Goal: Information Seeking & Learning: Learn about a topic

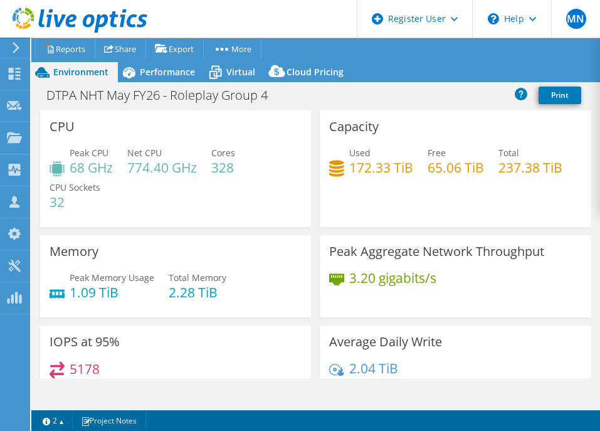
select select "USD"
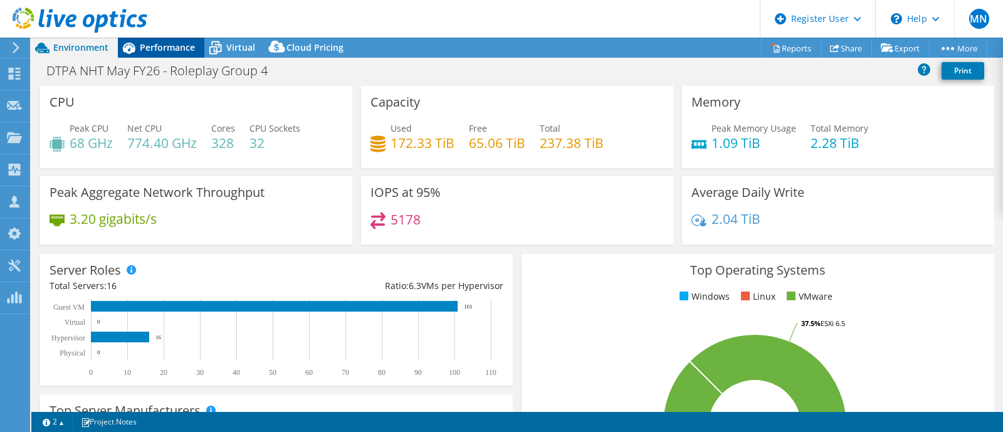
click at [137, 42] on icon at bounding box center [129, 48] width 22 height 22
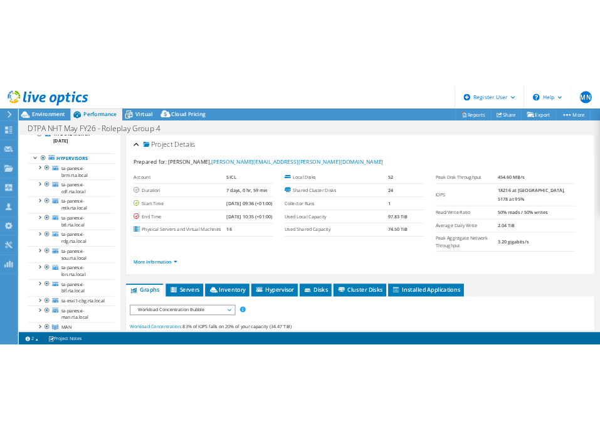
scroll to position [26, 0]
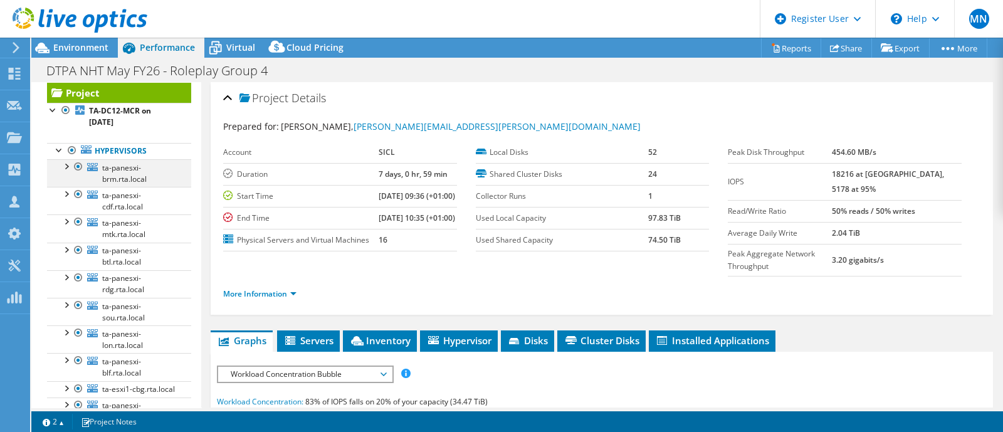
click at [66, 166] on div at bounding box center [66, 165] width 13 height 13
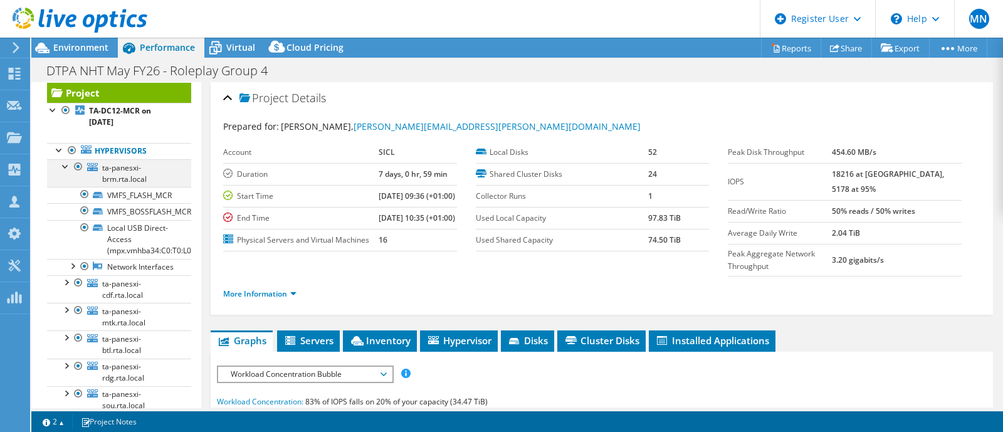
click at [66, 166] on div at bounding box center [66, 165] width 13 height 13
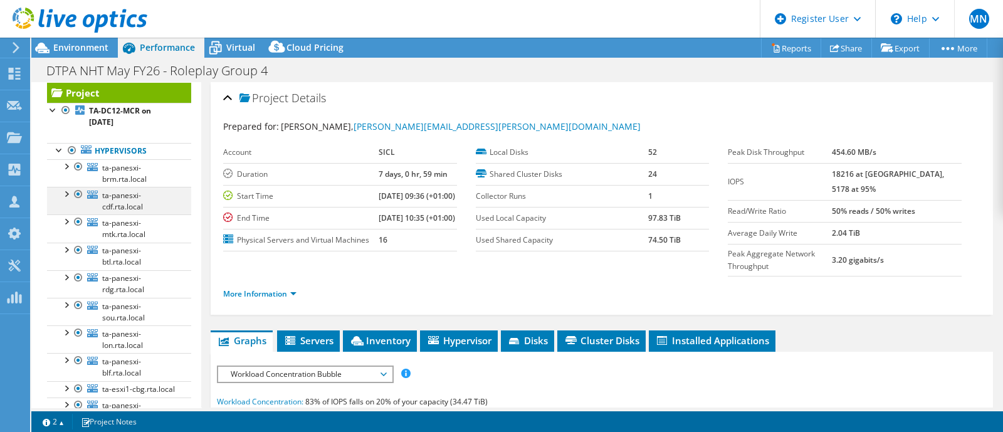
click at [66, 196] on div at bounding box center [66, 193] width 13 height 13
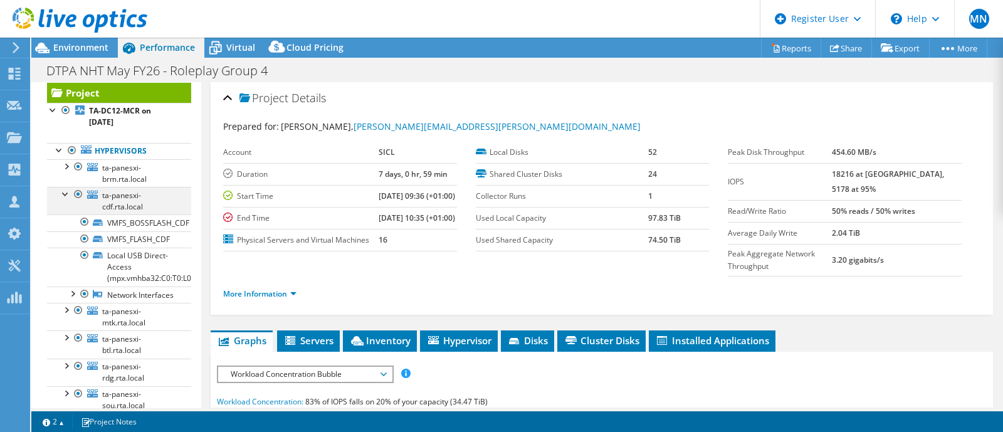
click at [66, 196] on div at bounding box center [66, 193] width 13 height 13
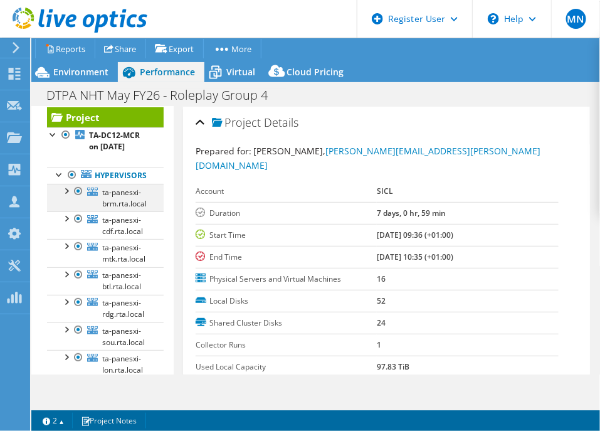
click at [79, 199] on div at bounding box center [78, 191] width 13 height 15
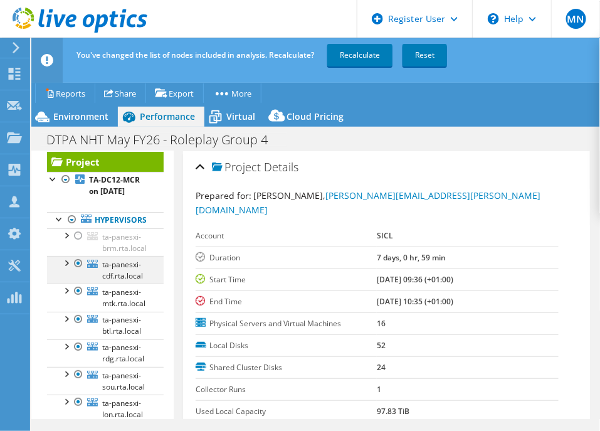
click at [76, 271] on div at bounding box center [78, 263] width 13 height 15
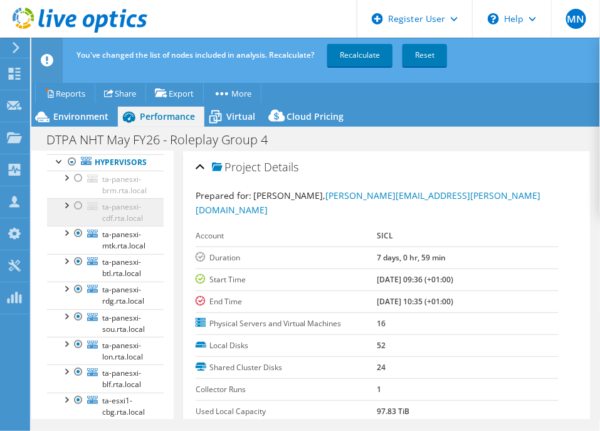
scroll to position [104, 0]
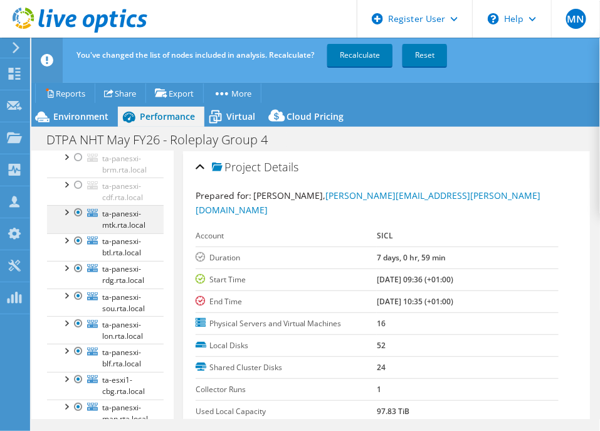
click at [78, 220] on div at bounding box center [78, 212] width 13 height 15
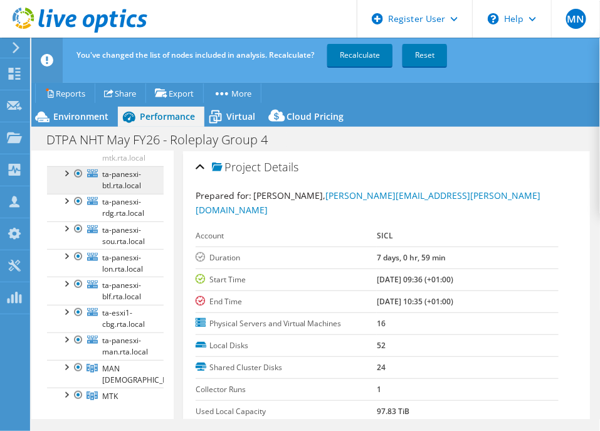
scroll to position [182, 0]
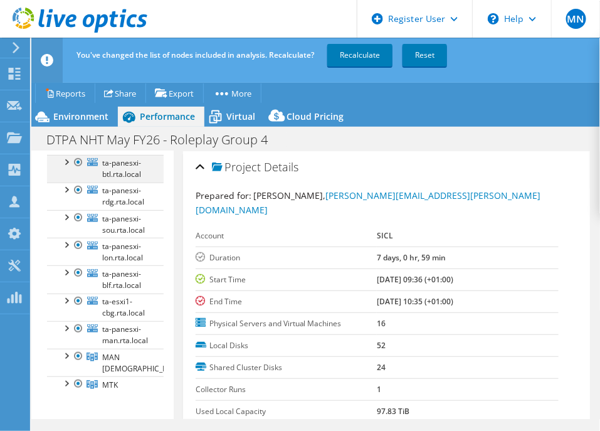
click at [76, 170] on div at bounding box center [78, 162] width 13 height 15
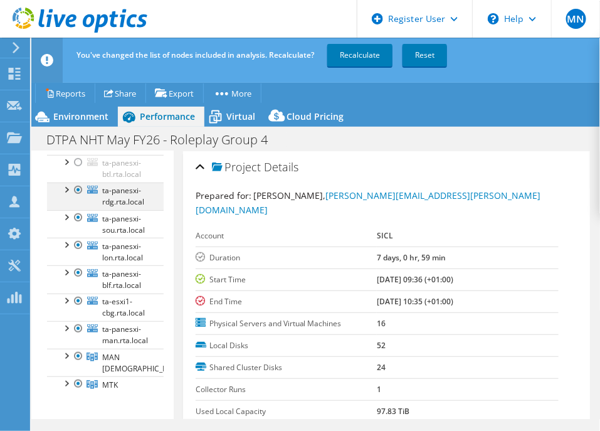
click at [77, 198] on div at bounding box center [78, 189] width 13 height 15
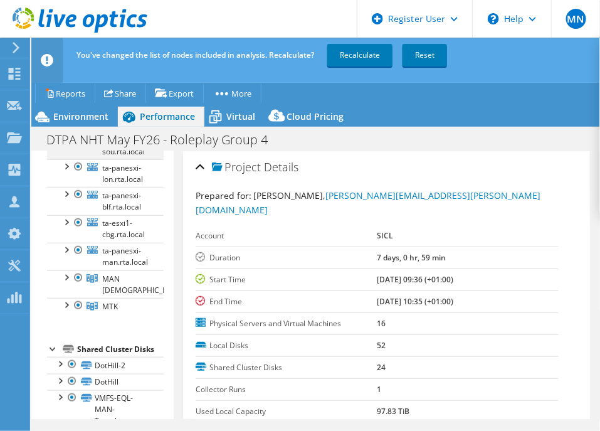
click at [79, 147] on div at bounding box center [78, 139] width 13 height 15
click at [77, 174] on div at bounding box center [78, 166] width 13 height 15
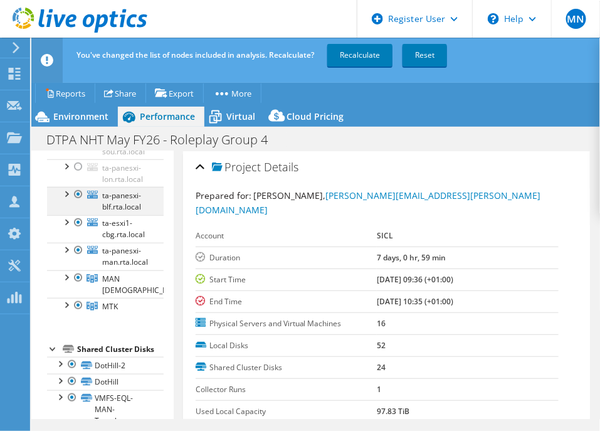
click at [78, 202] on div at bounding box center [78, 194] width 13 height 15
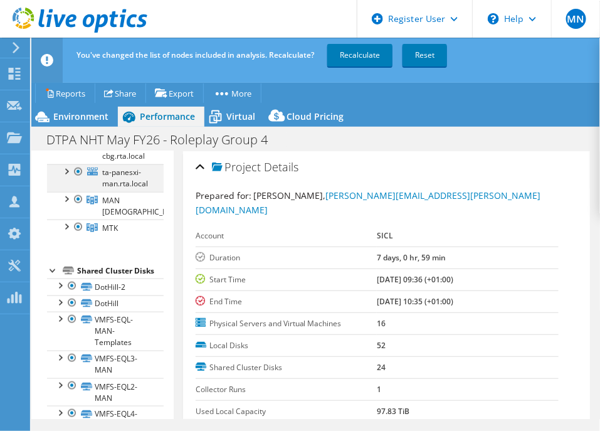
click at [79, 179] on div at bounding box center [78, 171] width 13 height 15
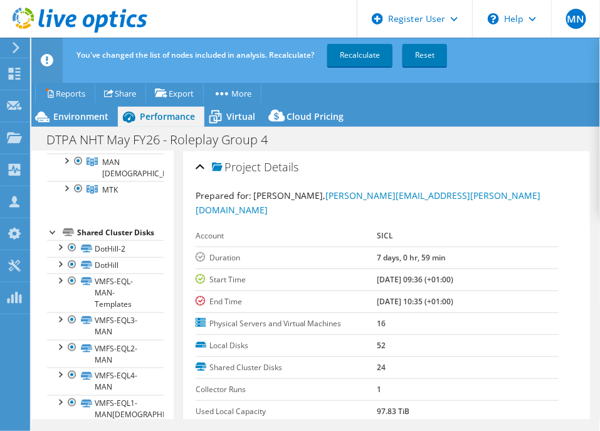
scroll to position [362, 0]
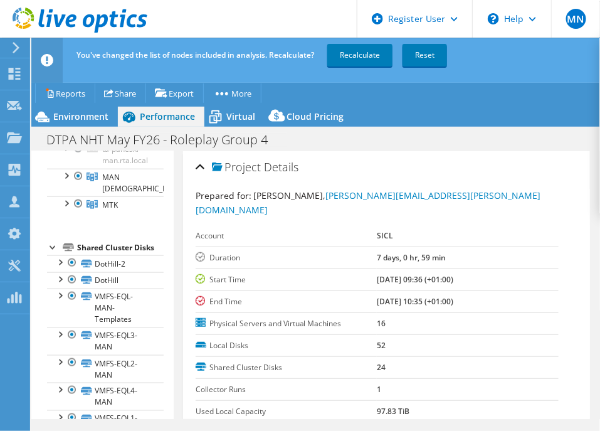
click at [77, 129] on div at bounding box center [78, 121] width 13 height 15
click at [76, 129] on div at bounding box center [78, 121] width 13 height 15
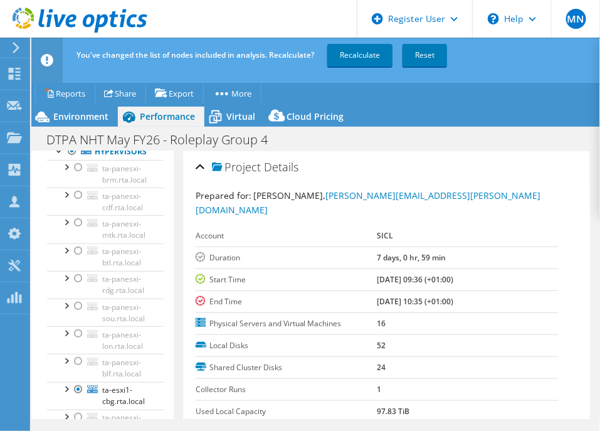
scroll to position [48, 0]
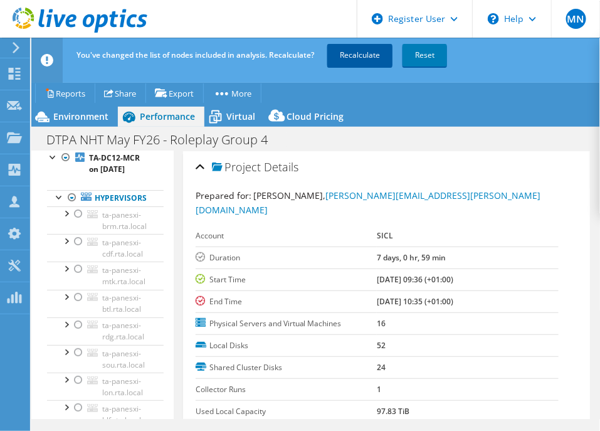
click at [362, 56] on link "Recalculate" at bounding box center [359, 55] width 65 height 23
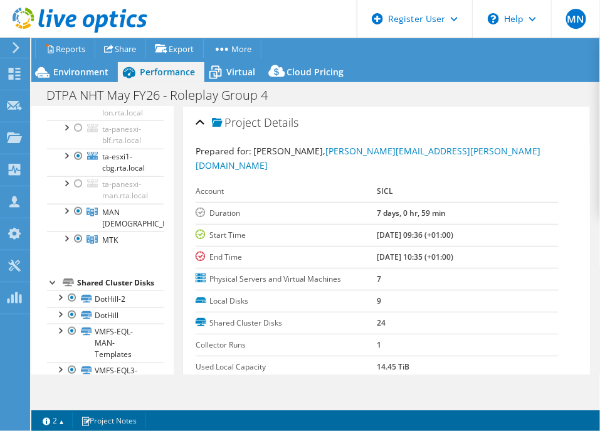
scroll to position [361, 0]
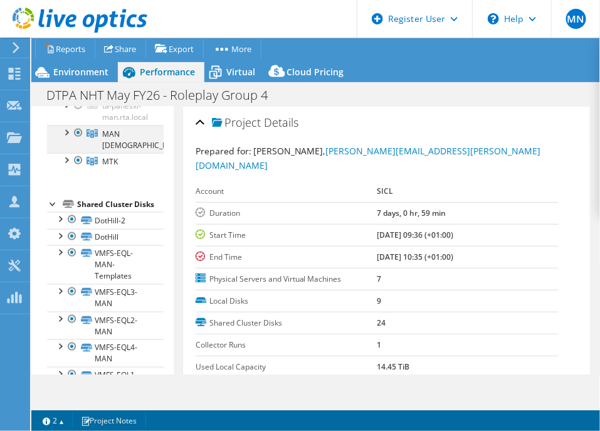
click at [68, 138] on div at bounding box center [66, 131] width 13 height 13
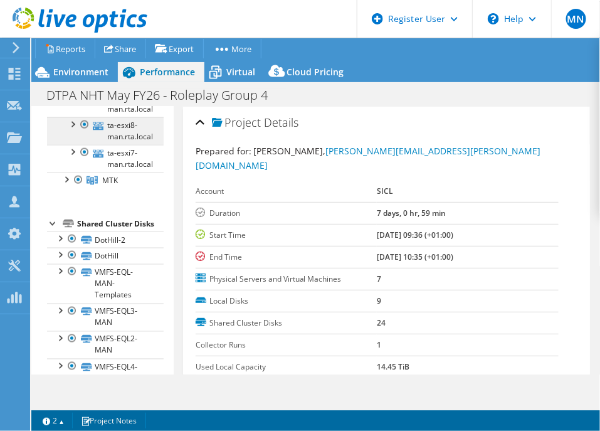
scroll to position [518, 0]
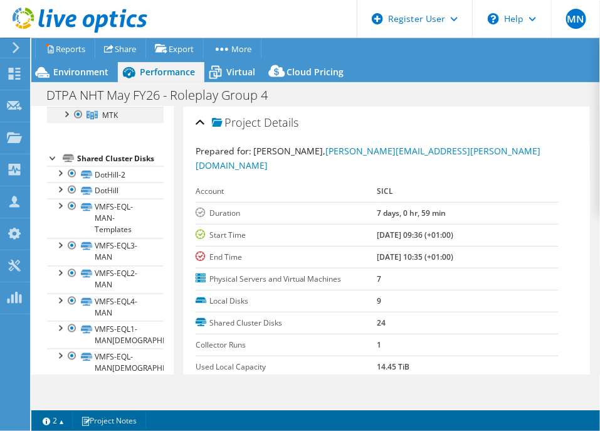
click at [70, 120] on div at bounding box center [66, 113] width 13 height 13
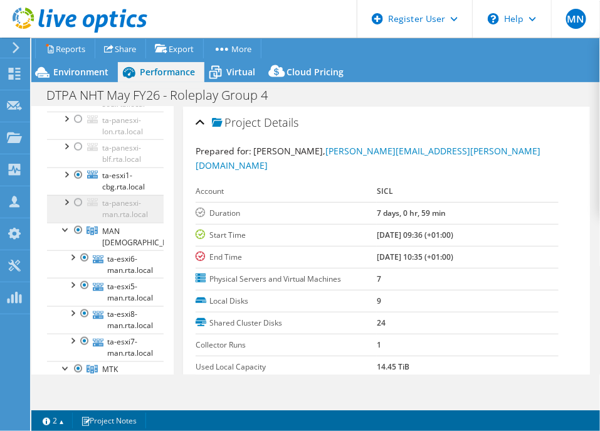
scroll to position [283, 0]
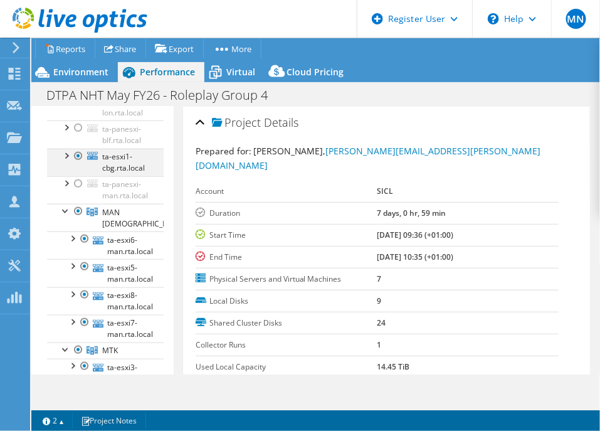
click at [67, 161] on div at bounding box center [66, 155] width 13 height 13
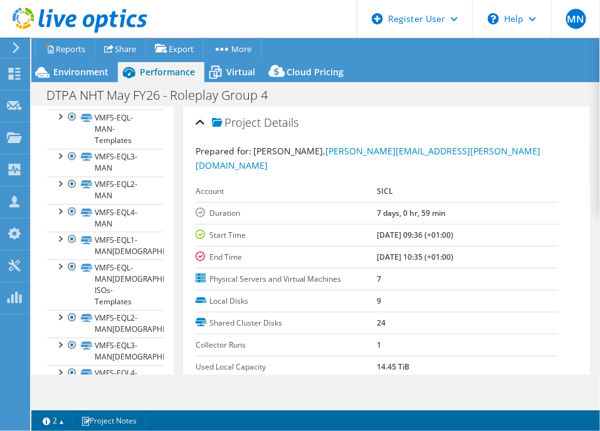
scroll to position [630, 0]
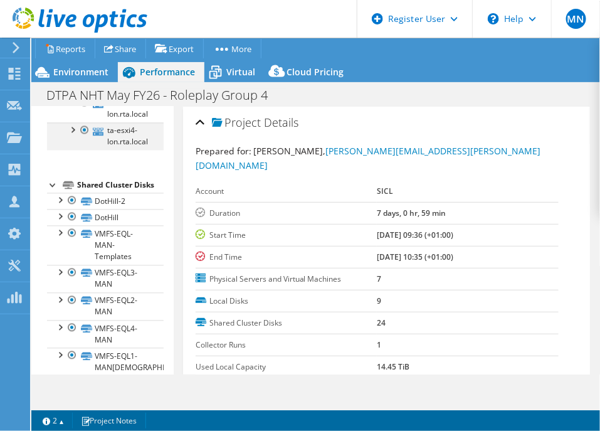
click at [73, 135] on div at bounding box center [72, 129] width 13 height 13
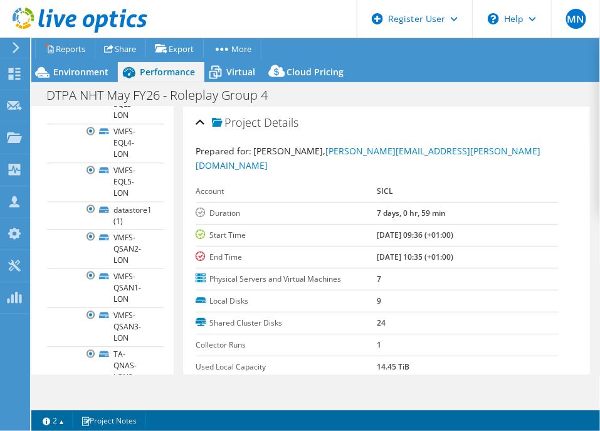
scroll to position [693, 0]
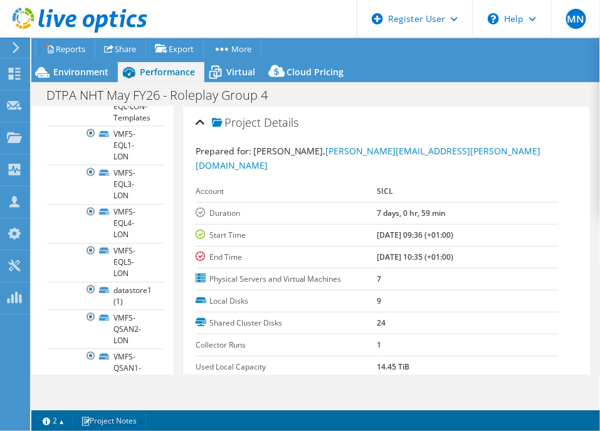
click at [73, 72] on div at bounding box center [72, 66] width 13 height 13
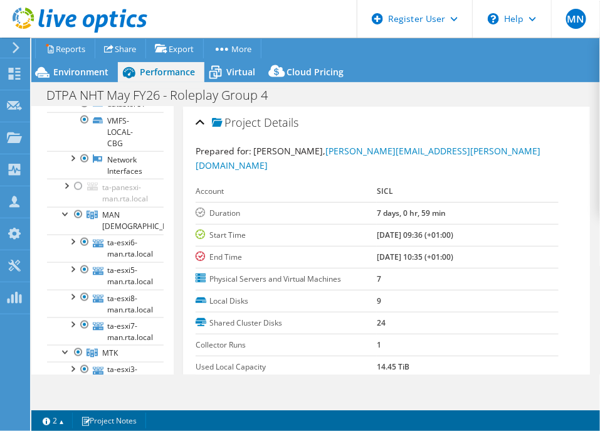
scroll to position [344, 0]
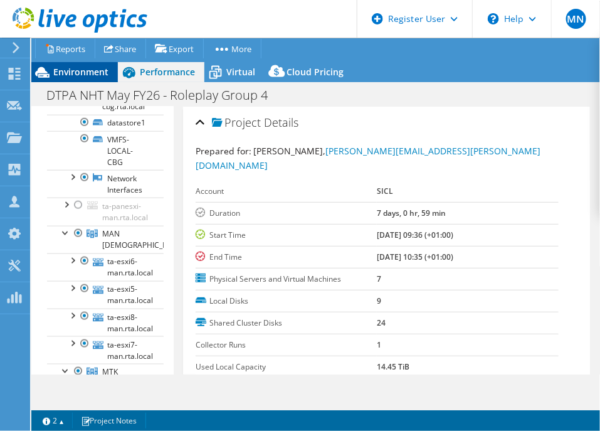
click at [91, 76] on span "Environment" at bounding box center [80, 72] width 55 height 12
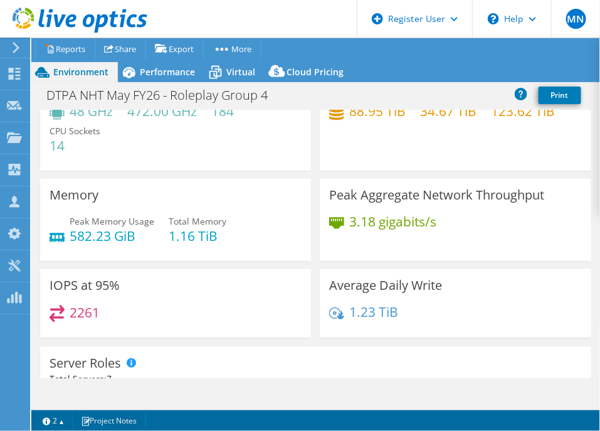
scroll to position [78, 0]
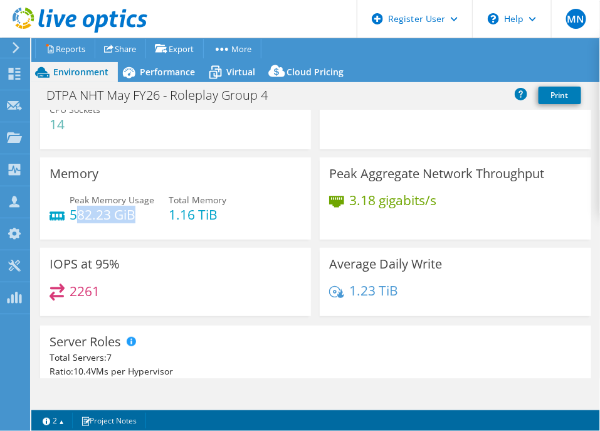
drag, startPoint x: 77, startPoint y: 216, endPoint x: 149, endPoint y: 218, distance: 72.1
click at [149, 218] on h4 "582.23 GiB" at bounding box center [112, 215] width 85 height 14
click at [347, 216] on div "3.18 gigabits/s" at bounding box center [455, 206] width 252 height 26
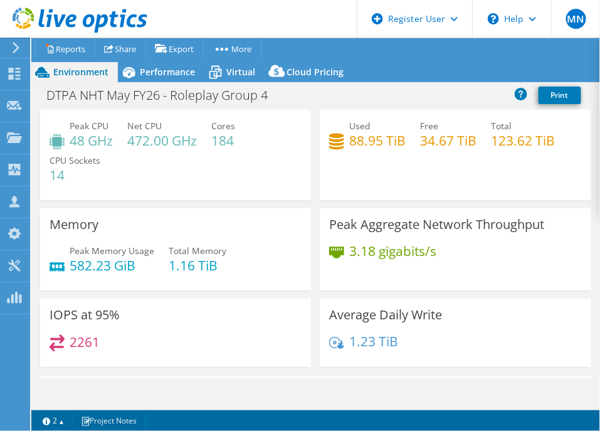
scroll to position [0, 0]
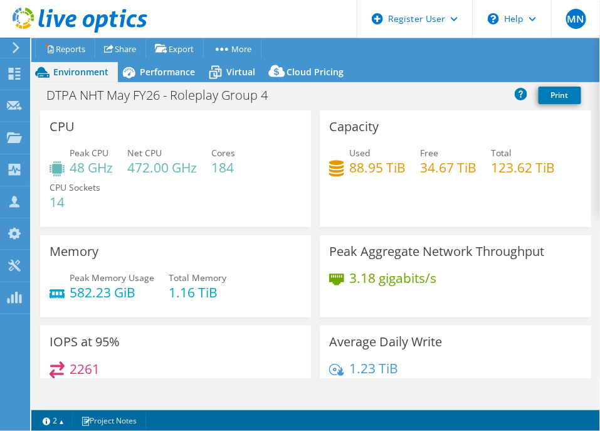
click at [85, 71] on span "Environment" at bounding box center [80, 72] width 55 height 12
click at [160, 77] on span "Performance" at bounding box center [167, 72] width 55 height 12
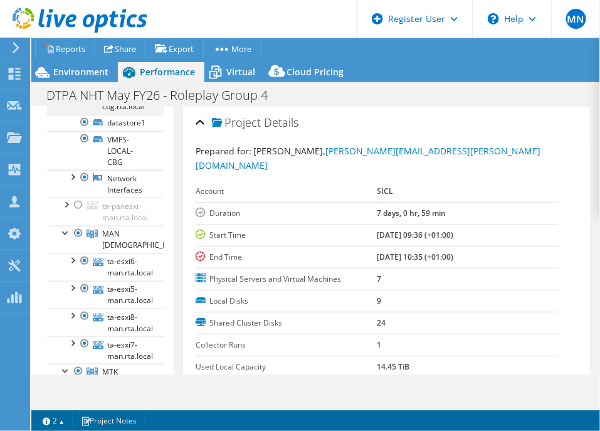
click at [65, 100] on div at bounding box center [66, 93] width 13 height 13
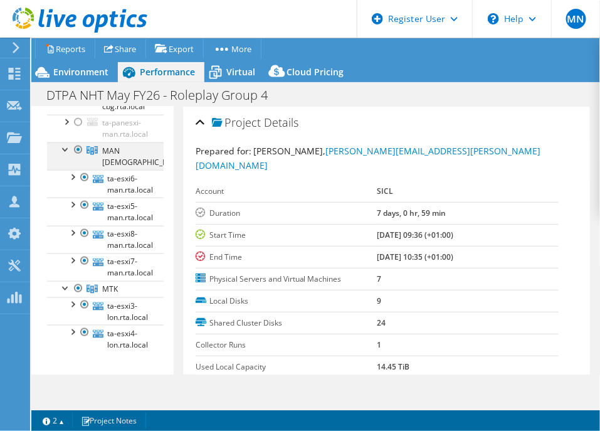
click at [65, 155] on div at bounding box center [66, 148] width 13 height 13
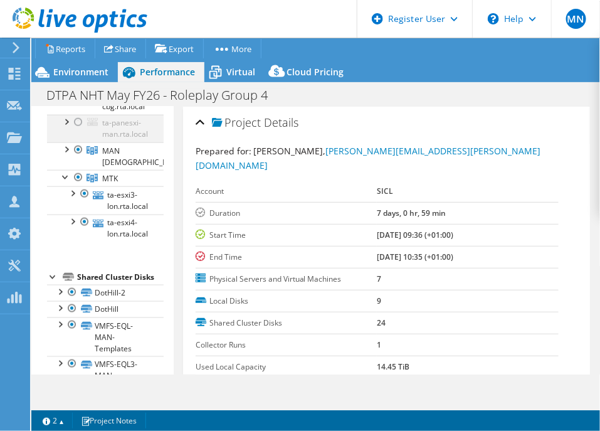
click at [69, 127] on div at bounding box center [66, 121] width 13 height 13
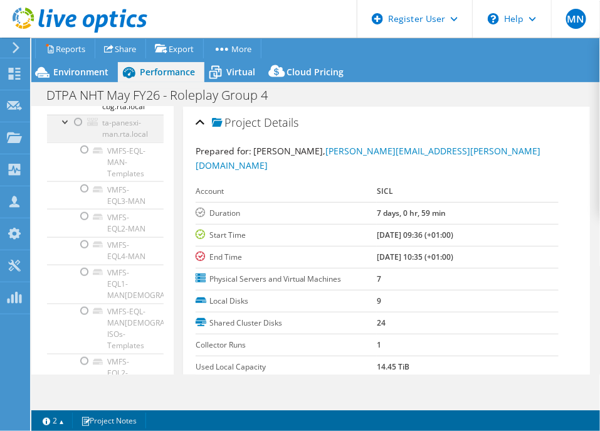
click at [69, 127] on div at bounding box center [66, 121] width 13 height 13
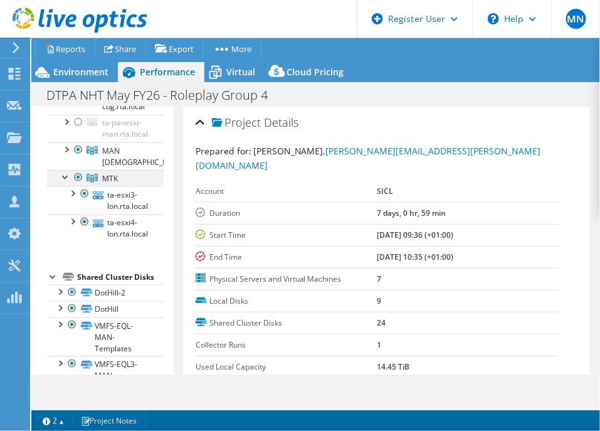
click at [63, 182] on div at bounding box center [66, 176] width 13 height 13
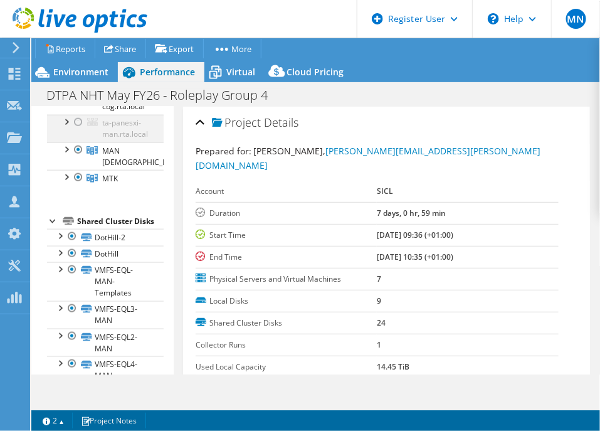
click at [66, 127] on div at bounding box center [66, 121] width 13 height 13
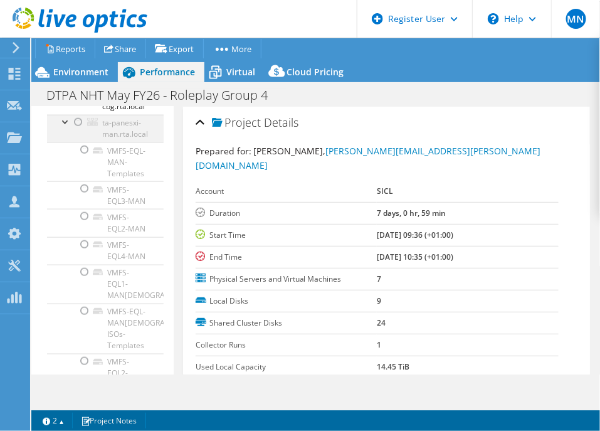
click at [66, 127] on div at bounding box center [66, 121] width 13 height 13
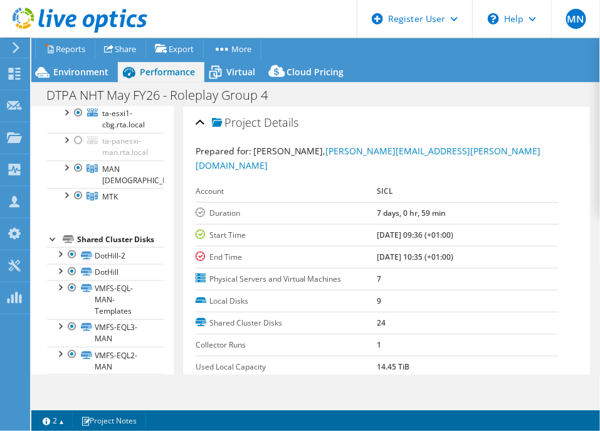
scroll to position [366, 0]
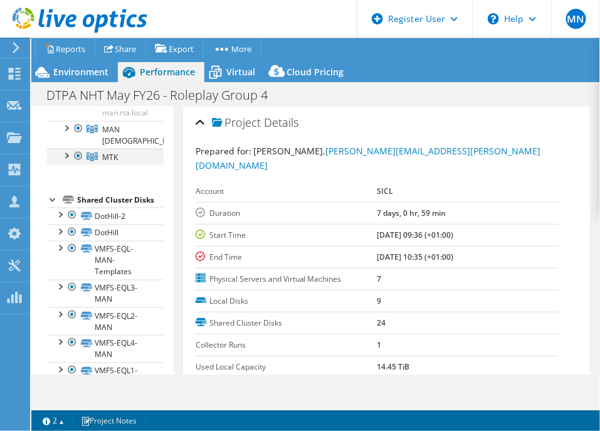
click at [77, 164] on div at bounding box center [78, 156] width 13 height 15
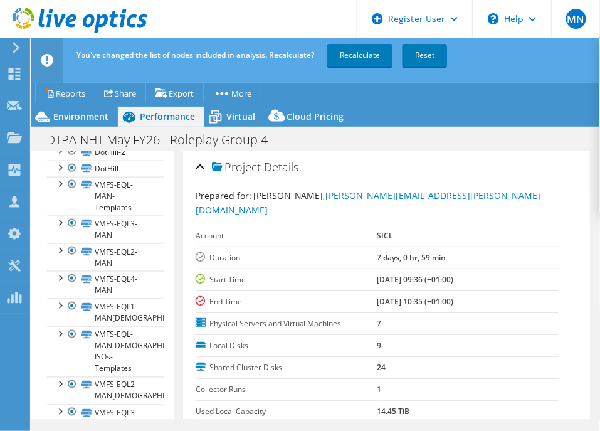
scroll to position [425, 0]
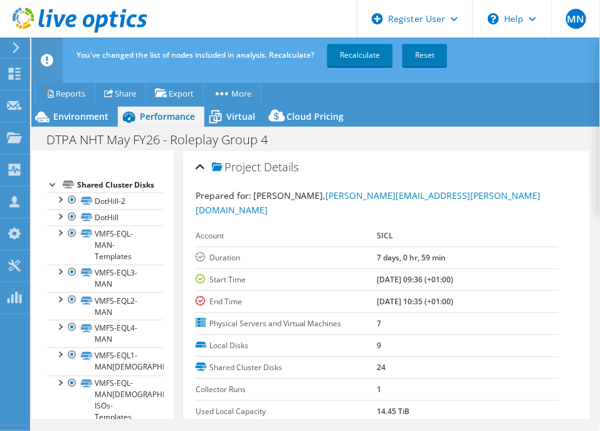
click at [80, 149] on div at bounding box center [78, 141] width 13 height 15
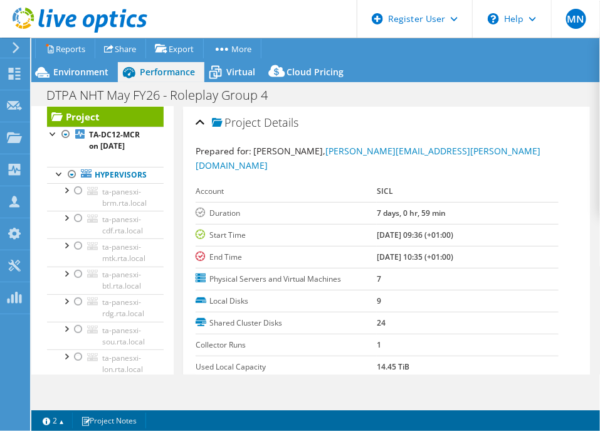
scroll to position [0, 0]
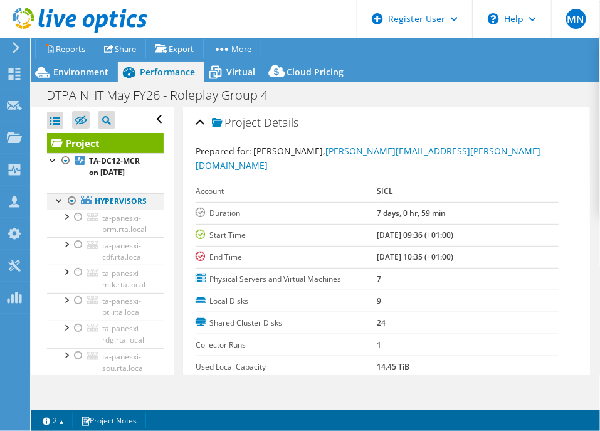
click at [61, 206] on div at bounding box center [59, 199] width 13 height 13
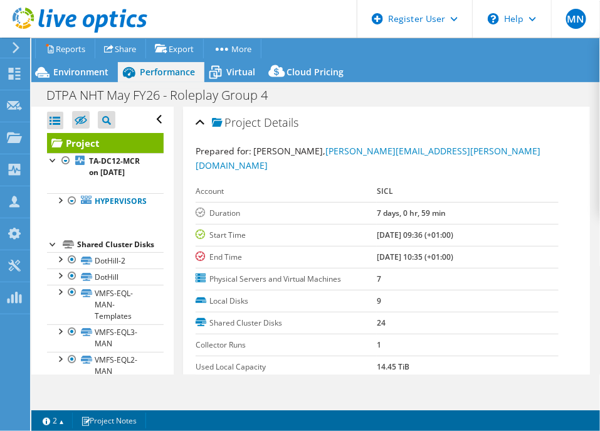
click at [53, 250] on div at bounding box center [53, 243] width 13 height 13
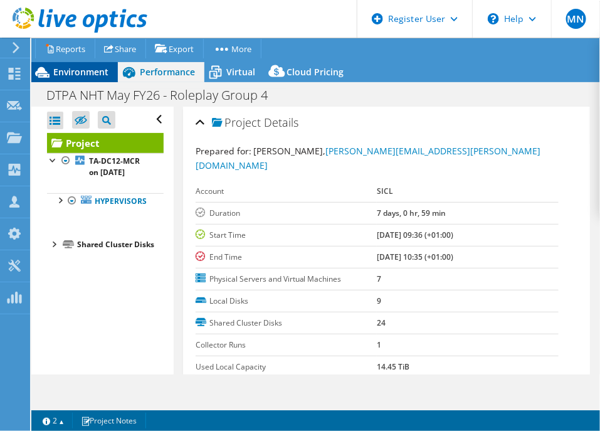
click at [82, 71] on span "Environment" at bounding box center [80, 72] width 55 height 12
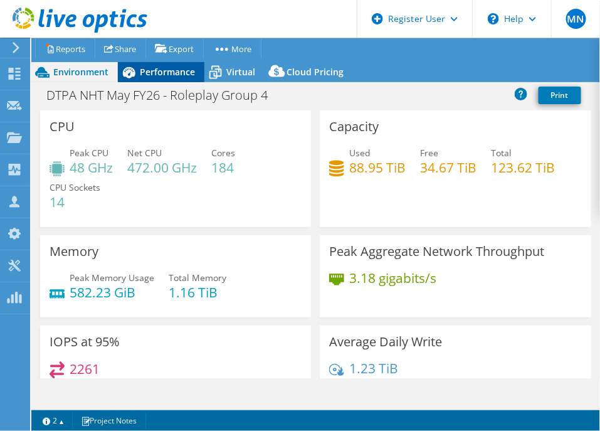
click at [144, 73] on span "Performance" at bounding box center [167, 72] width 55 height 12
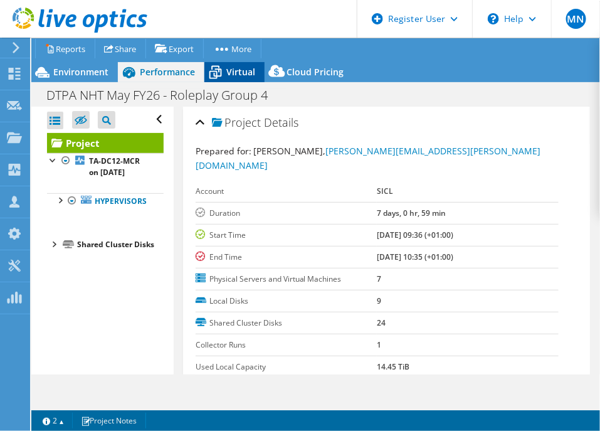
click at [248, 70] on span "Virtual" at bounding box center [240, 72] width 29 height 12
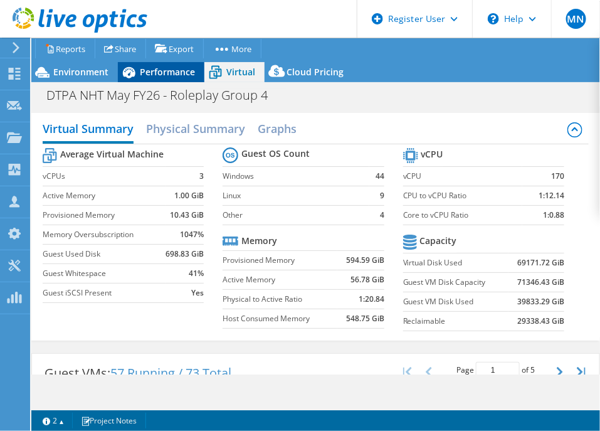
click at [176, 71] on span "Performance" at bounding box center [167, 72] width 55 height 12
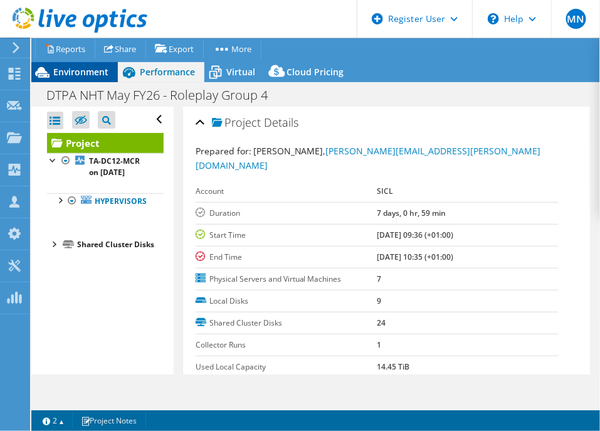
click at [85, 73] on span "Environment" at bounding box center [80, 72] width 55 height 12
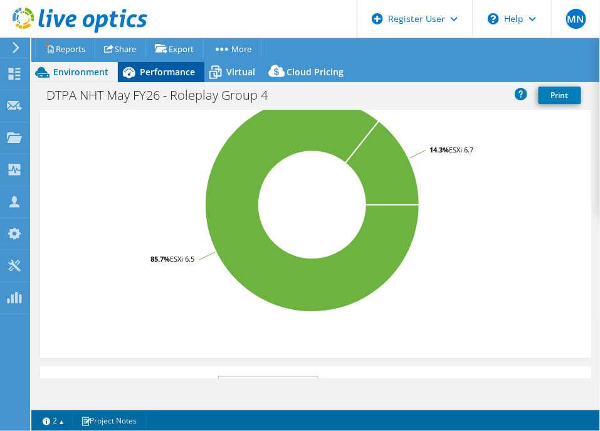
scroll to position [705, 0]
click at [189, 77] on span "Performance" at bounding box center [167, 72] width 55 height 12
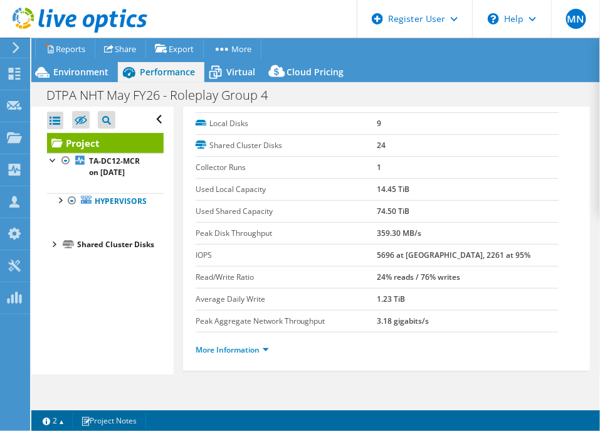
scroll to position [313, 0]
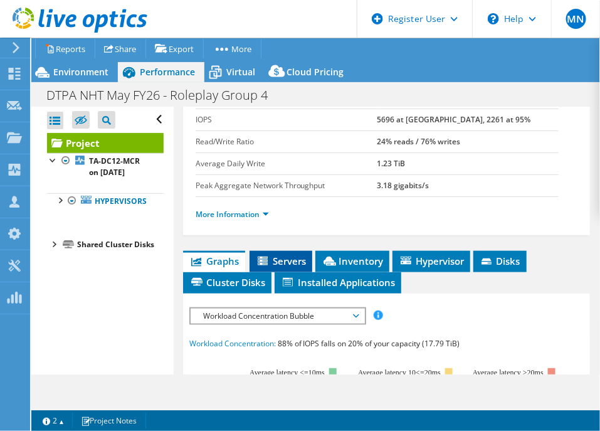
click at [303, 255] on span "Servers" at bounding box center [281, 261] width 50 height 13
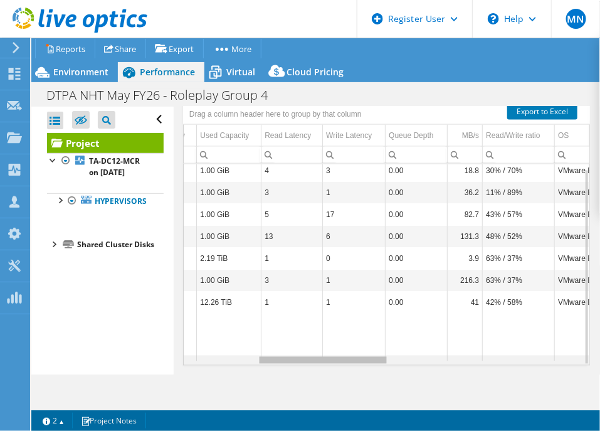
scroll to position [0, 301]
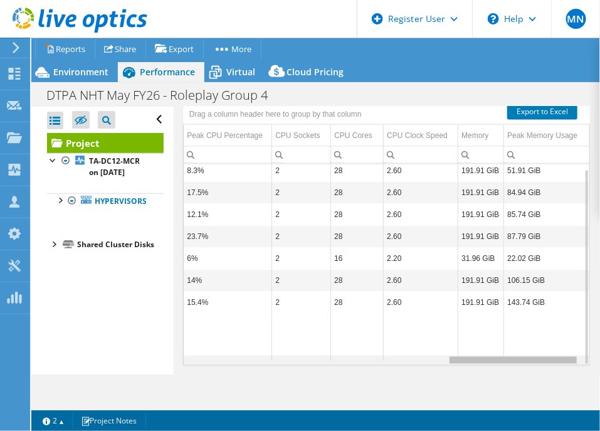
drag, startPoint x: 293, startPoint y: 344, endPoint x: 556, endPoint y: 347, distance: 262.2
click at [556, 347] on body "MN Dell User [PERSON_NAME] [EMAIL_ADDRESS][DOMAIN_NAME] Dell My Profile Log Out…" at bounding box center [300, 215] width 600 height 431
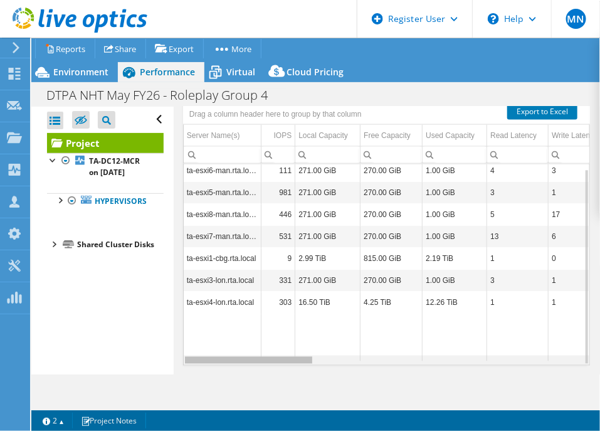
drag, startPoint x: 473, startPoint y: 346, endPoint x: 191, endPoint y: 320, distance: 284.0
click at [191, 324] on body "MN Dell User [PERSON_NAME] [EMAIL_ADDRESS][DOMAIN_NAME] Dell My Profile Log Out…" at bounding box center [300, 215] width 600 height 431
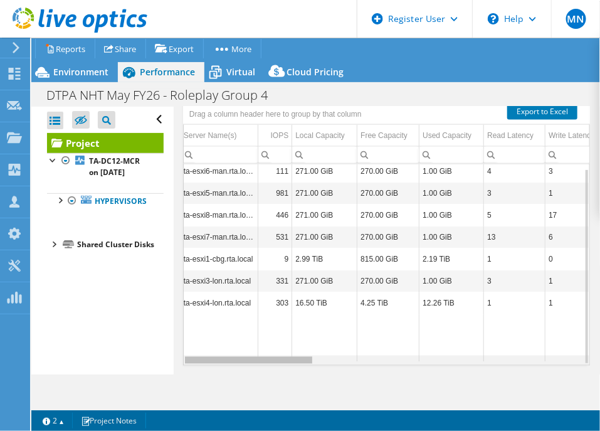
drag, startPoint x: 258, startPoint y: 346, endPoint x: 391, endPoint y: 263, distance: 156.6
click at [276, 331] on body "MN Dell User [PERSON_NAME] [EMAIL_ADDRESS][DOMAIN_NAME] Dell My Profile Log Out…" at bounding box center [300, 215] width 600 height 431
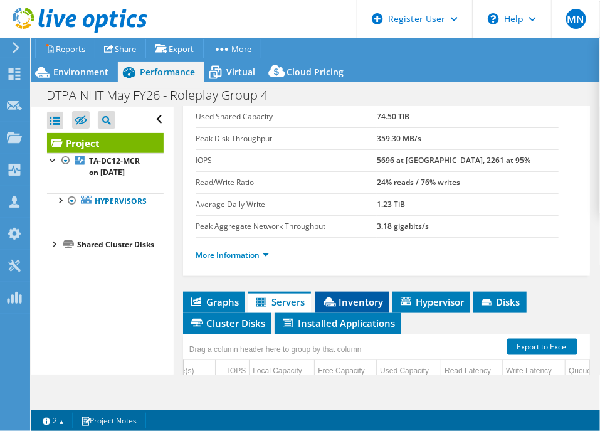
click at [344, 295] on span "Inventory" at bounding box center [352, 301] width 61 height 13
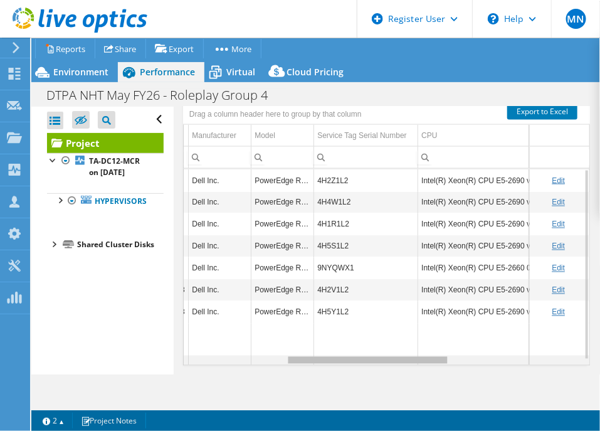
drag, startPoint x: 284, startPoint y: 346, endPoint x: 372, endPoint y: 238, distance: 138.6
click at [396, 357] on body "MN Dell User [PERSON_NAME] [EMAIL_ADDRESS][DOMAIN_NAME] Dell My Profile Log Out…" at bounding box center [300, 215] width 600 height 431
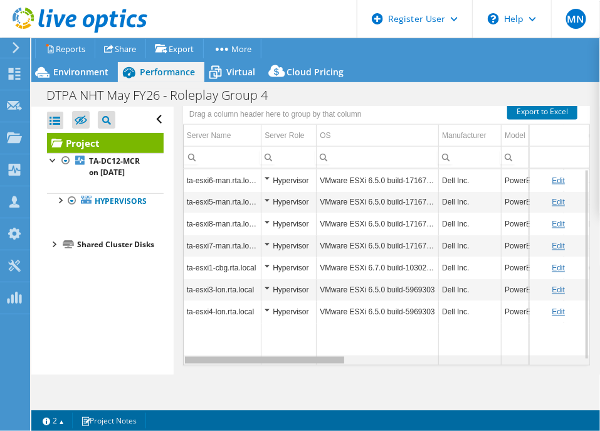
drag, startPoint x: 323, startPoint y: 342, endPoint x: 181, endPoint y: 345, distance: 142.4
click at [181, 345] on body "MN Dell User [PERSON_NAME] [EMAIL_ADDRESS][DOMAIN_NAME] Dell My Profile Log Out…" at bounding box center [300, 215] width 600 height 431
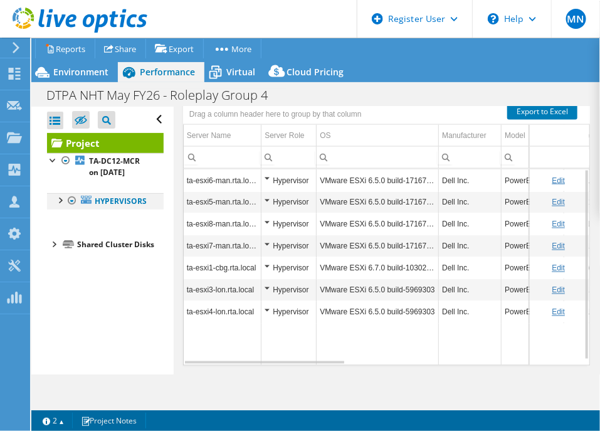
click at [63, 206] on div at bounding box center [59, 199] width 13 height 13
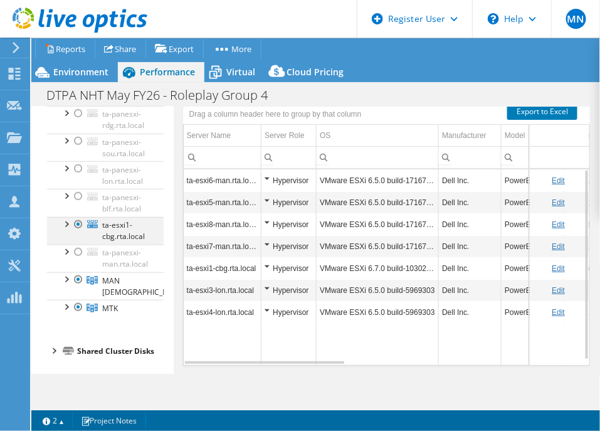
click at [66, 228] on div at bounding box center [66, 223] width 13 height 13
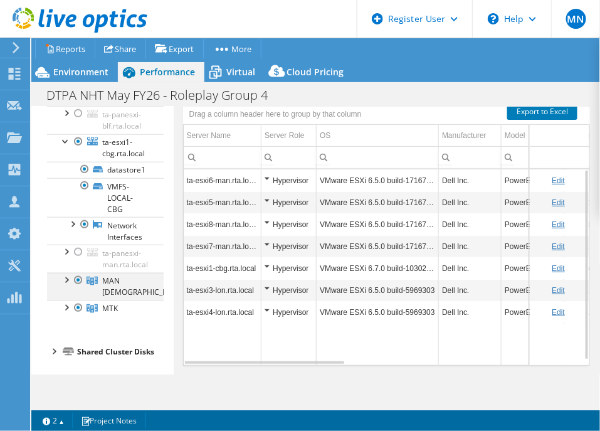
click at [70, 275] on div at bounding box center [66, 279] width 13 height 13
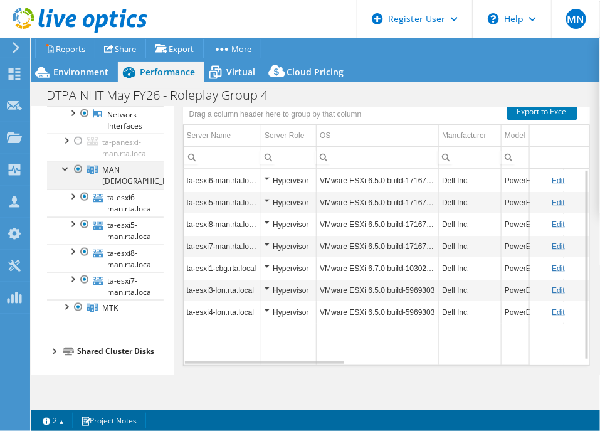
click at [69, 174] on div at bounding box center [66, 168] width 13 height 13
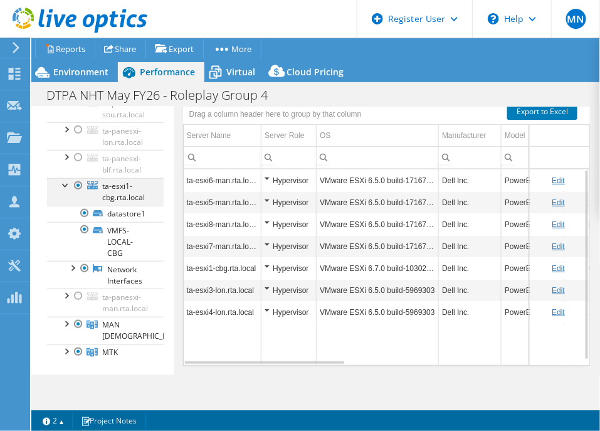
click at [78, 193] on div at bounding box center [78, 185] width 13 height 15
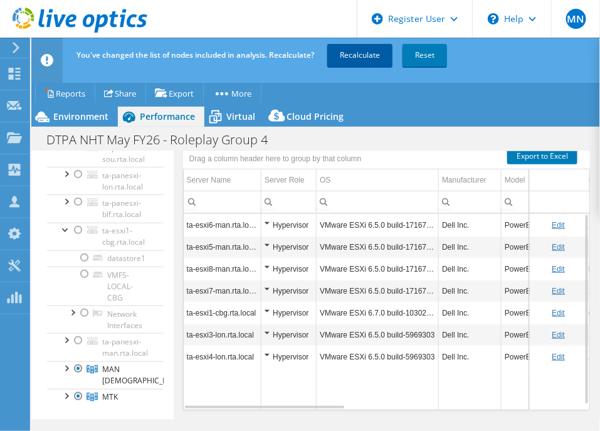
click at [364, 51] on link "Recalculate" at bounding box center [359, 55] width 65 height 23
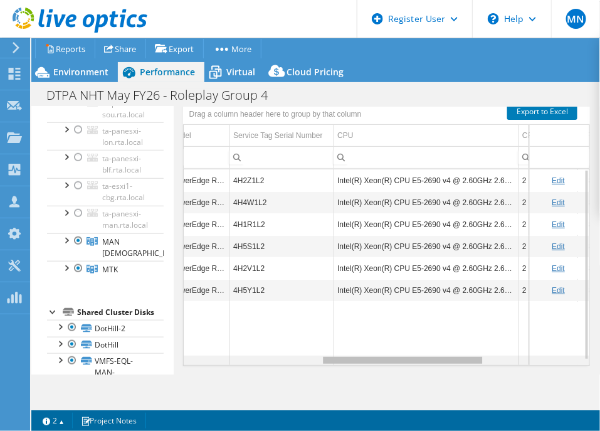
scroll to position [0, 335]
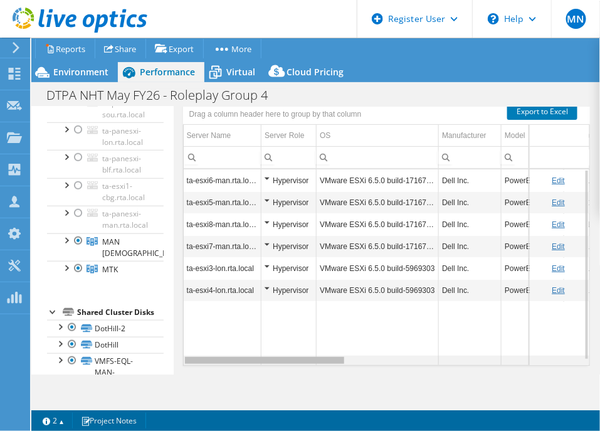
drag, startPoint x: 315, startPoint y: 345, endPoint x: 282, endPoint y: 334, distance: 34.5
click at [282, 334] on body "MN Dell User [PERSON_NAME] [EMAIL_ADDRESS][DOMAIN_NAME] Dell My Profile Log Out…" at bounding box center [300, 215] width 600 height 431
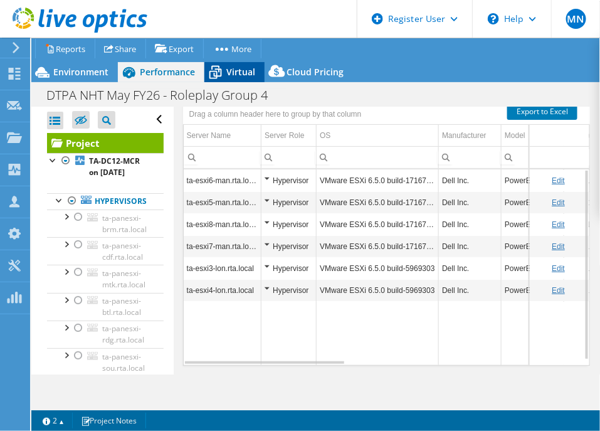
click at [248, 69] on span "Virtual" at bounding box center [240, 72] width 29 height 12
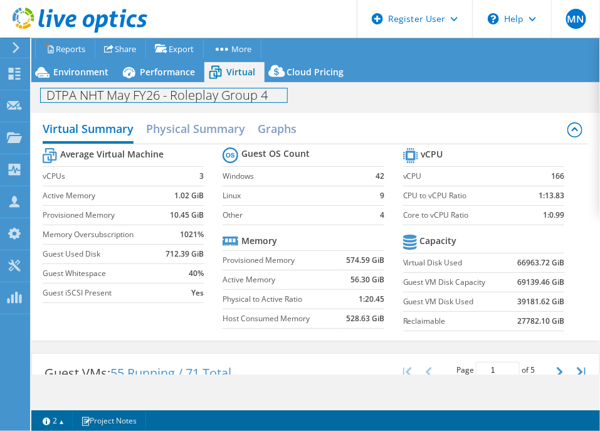
click at [151, 85] on div "DTPA NHT May FY26 - Roleplay Group 4 Print" at bounding box center [315, 94] width 569 height 23
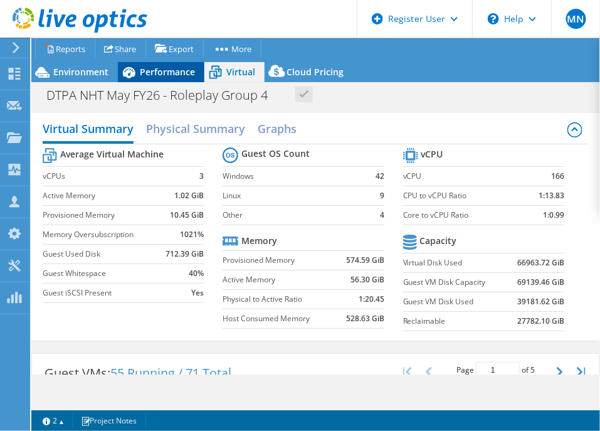
click at [151, 76] on span "Performance" at bounding box center [167, 72] width 55 height 12
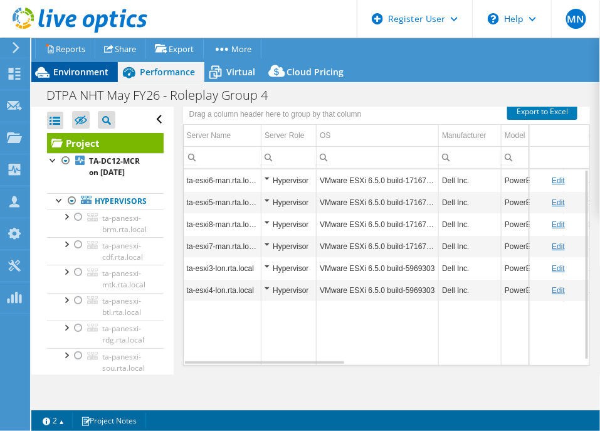
click at [112, 77] on div "Environment" at bounding box center [74, 72] width 87 height 20
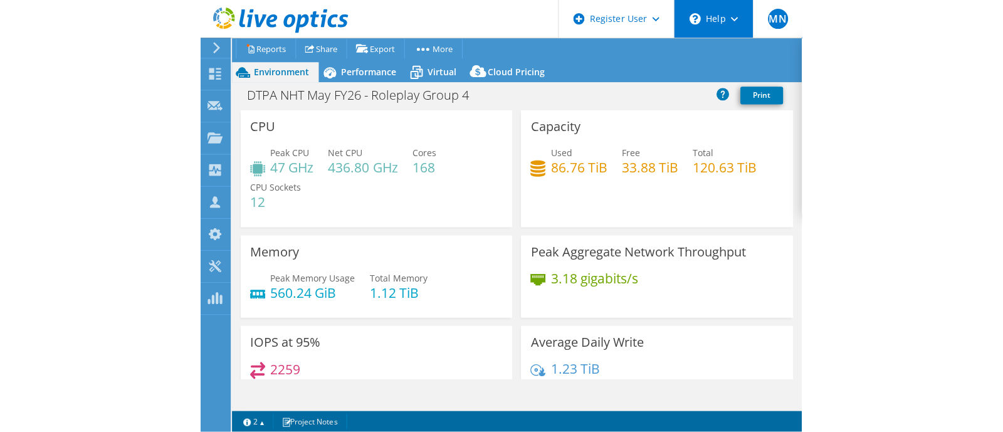
scroll to position [272, 0]
